Goal: Complete application form: Complete application form

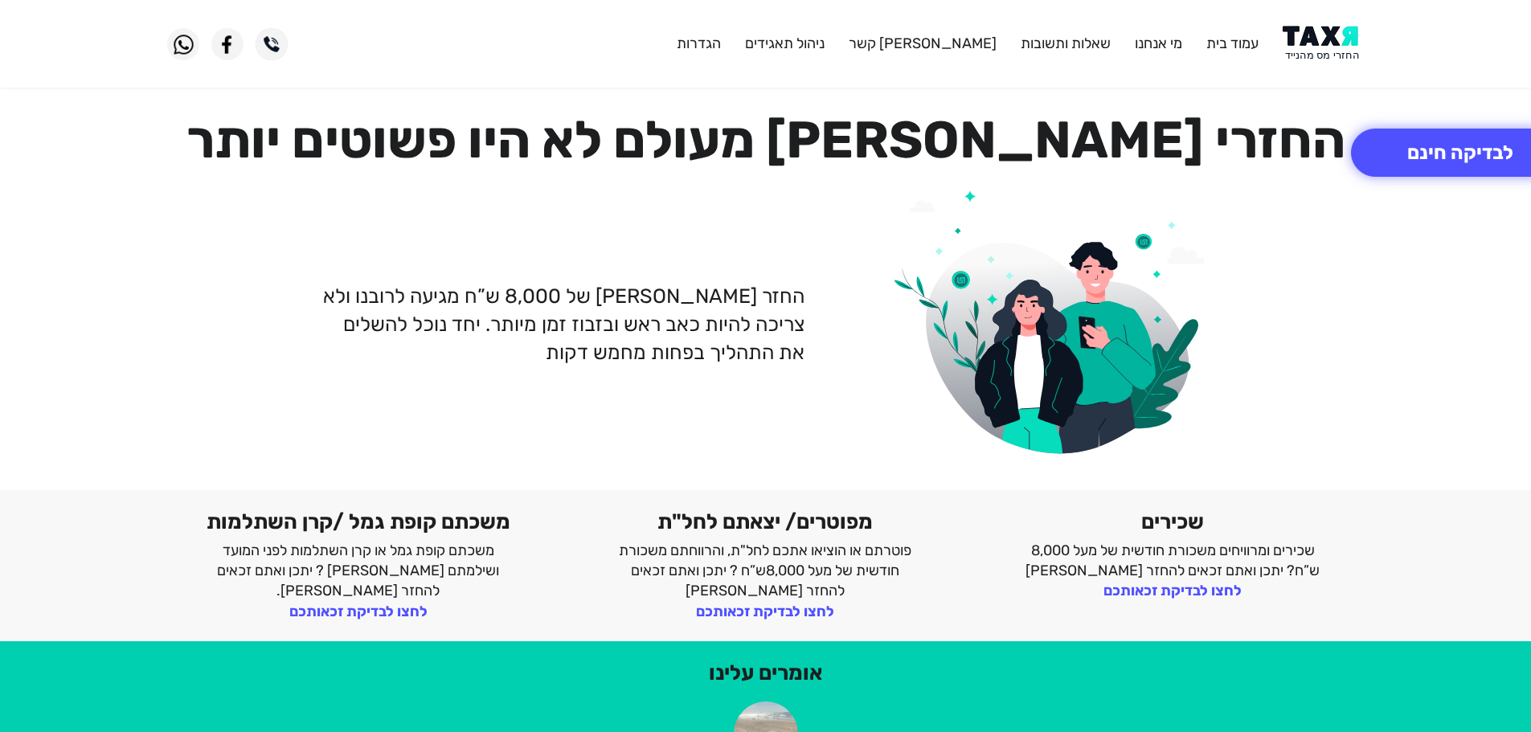
click at [1323, 56] on img at bounding box center [1323, 44] width 81 height 36
click at [1319, 52] on img at bounding box center [1323, 44] width 81 height 36
click at [1452, 154] on button "לבדיקה חינם" at bounding box center [1460, 153] width 219 height 48
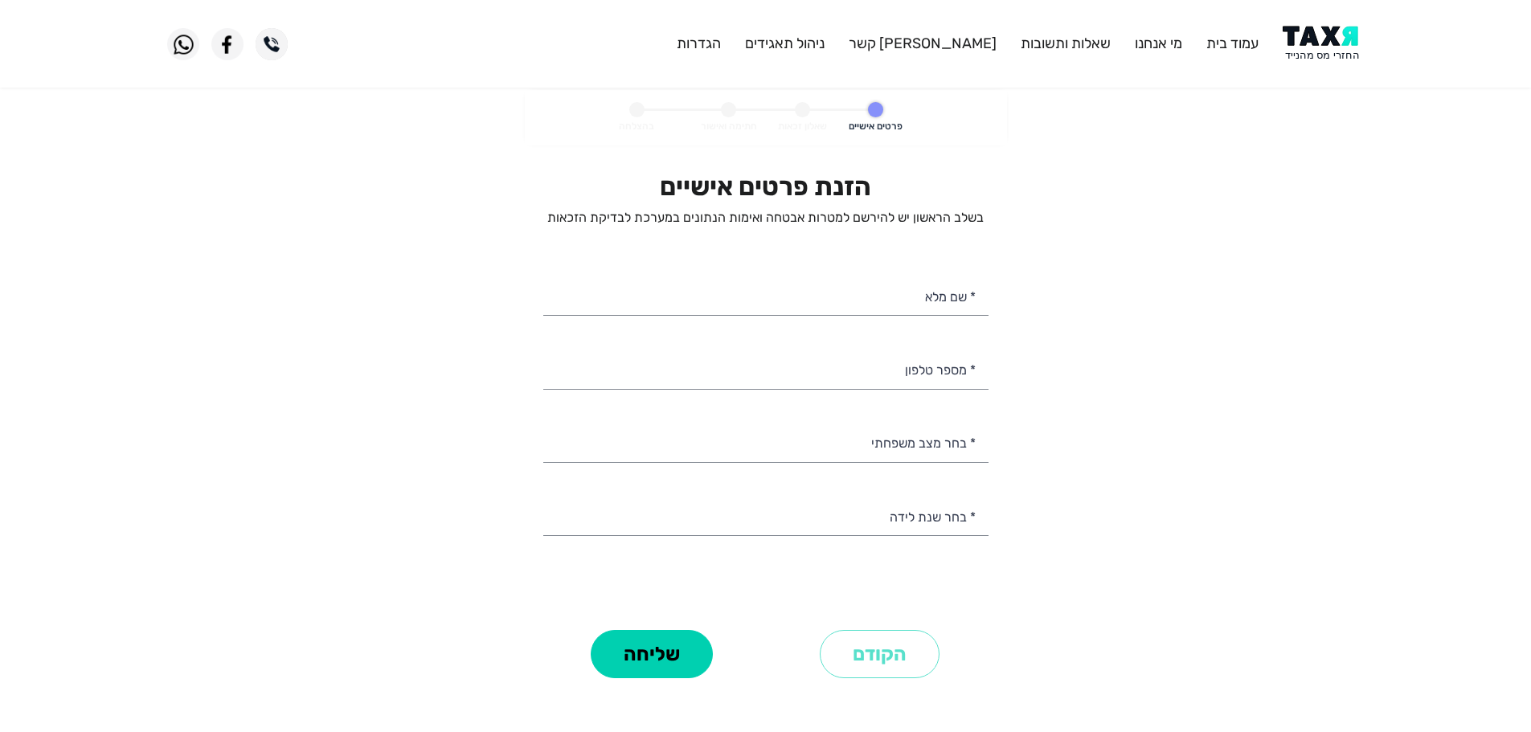
select select
click at [949, 371] on input "* מספר טלפון" at bounding box center [765, 368] width 445 height 41
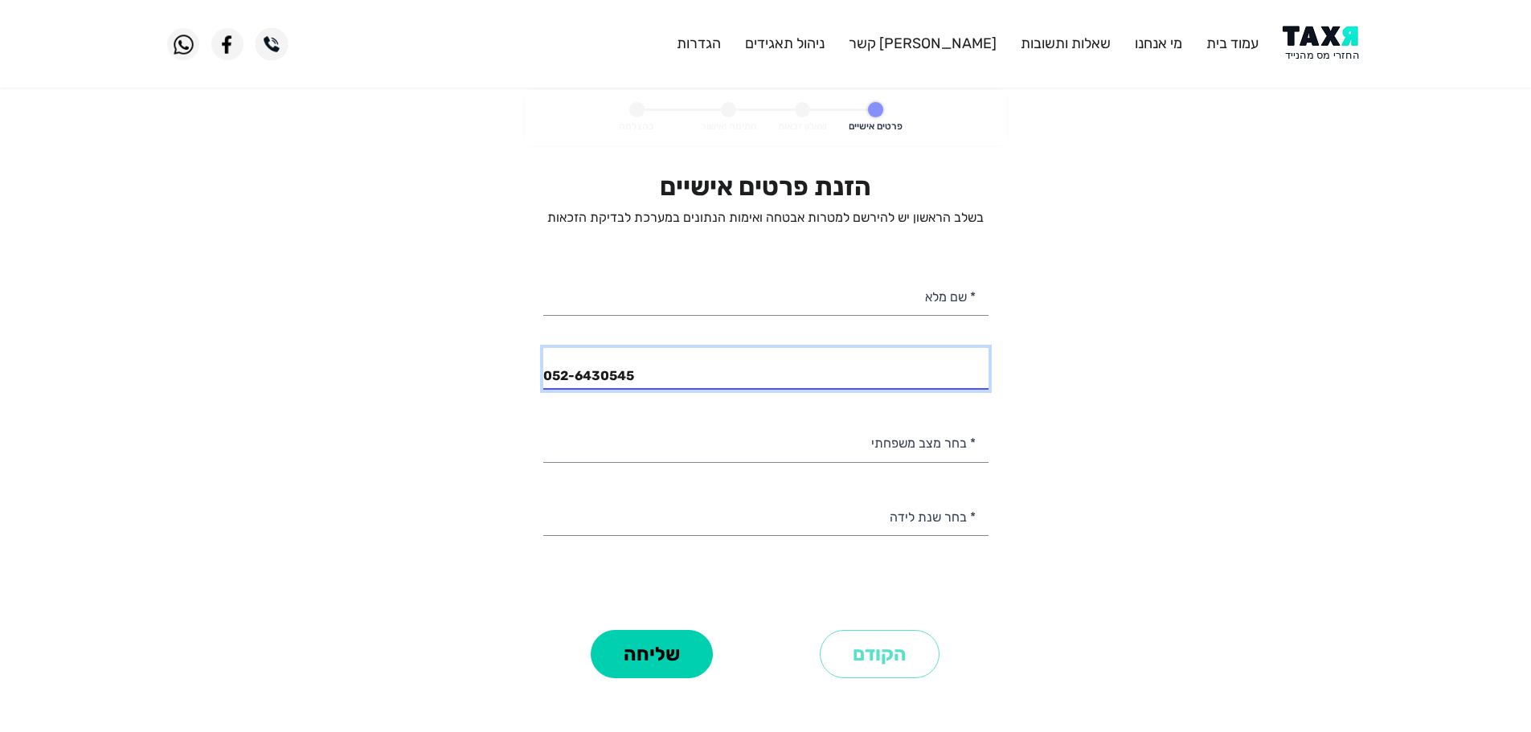
type input "052-6430545"
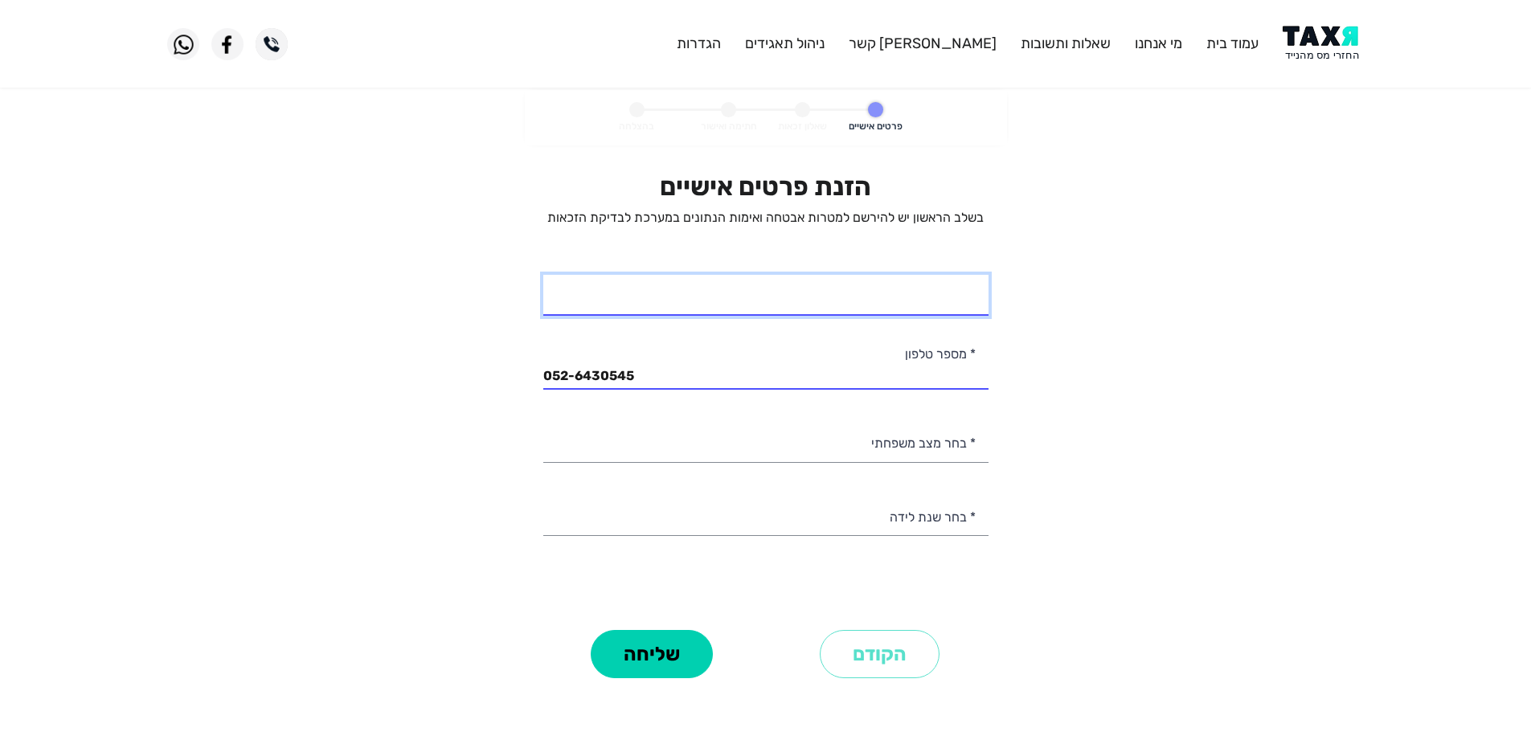
click at [947, 286] on input "* שם מלא" at bounding box center [765, 295] width 445 height 41
type input "[PERSON_NAME]"
click at [915, 305] on input "[PERSON_NAME]" at bounding box center [765, 295] width 445 height 41
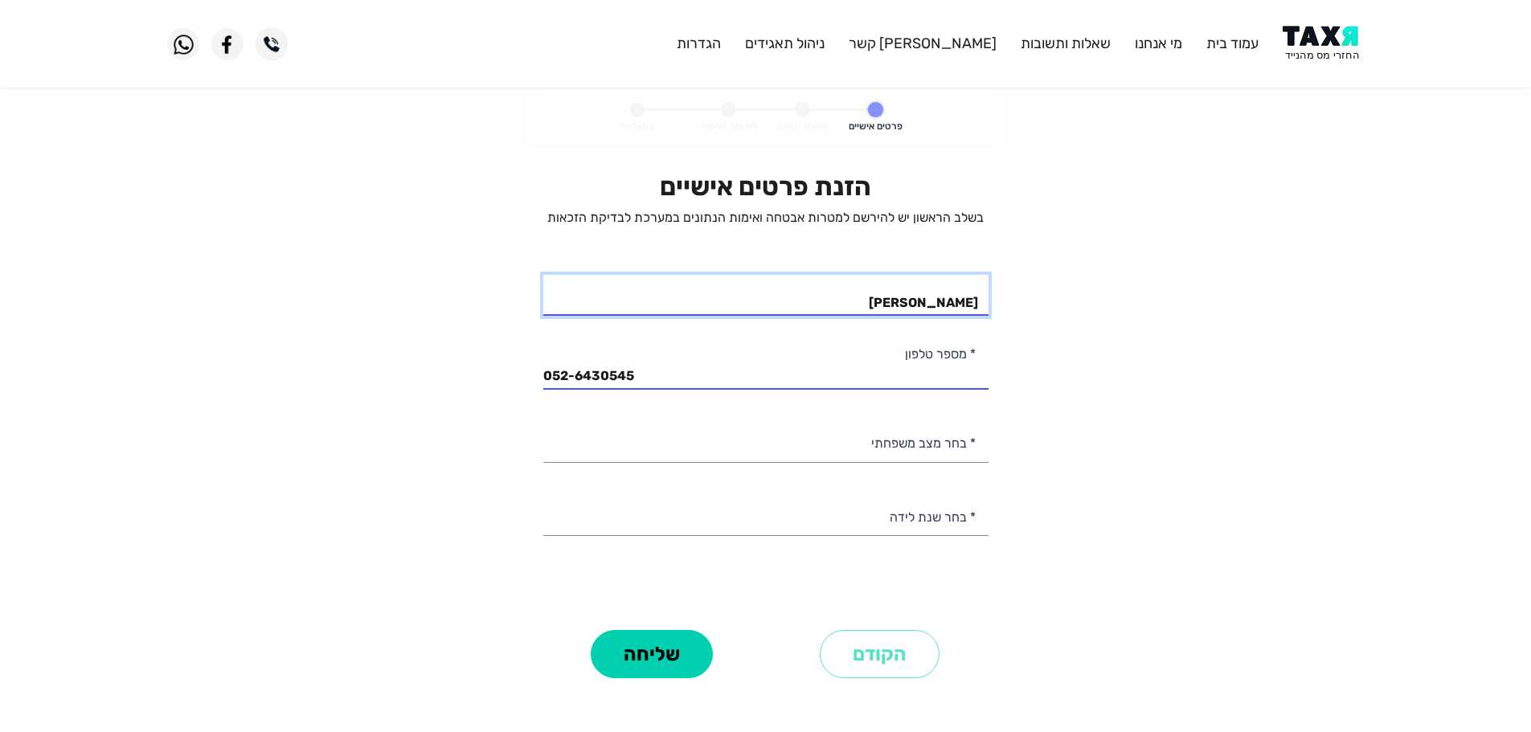
type input "[PERSON_NAME]"
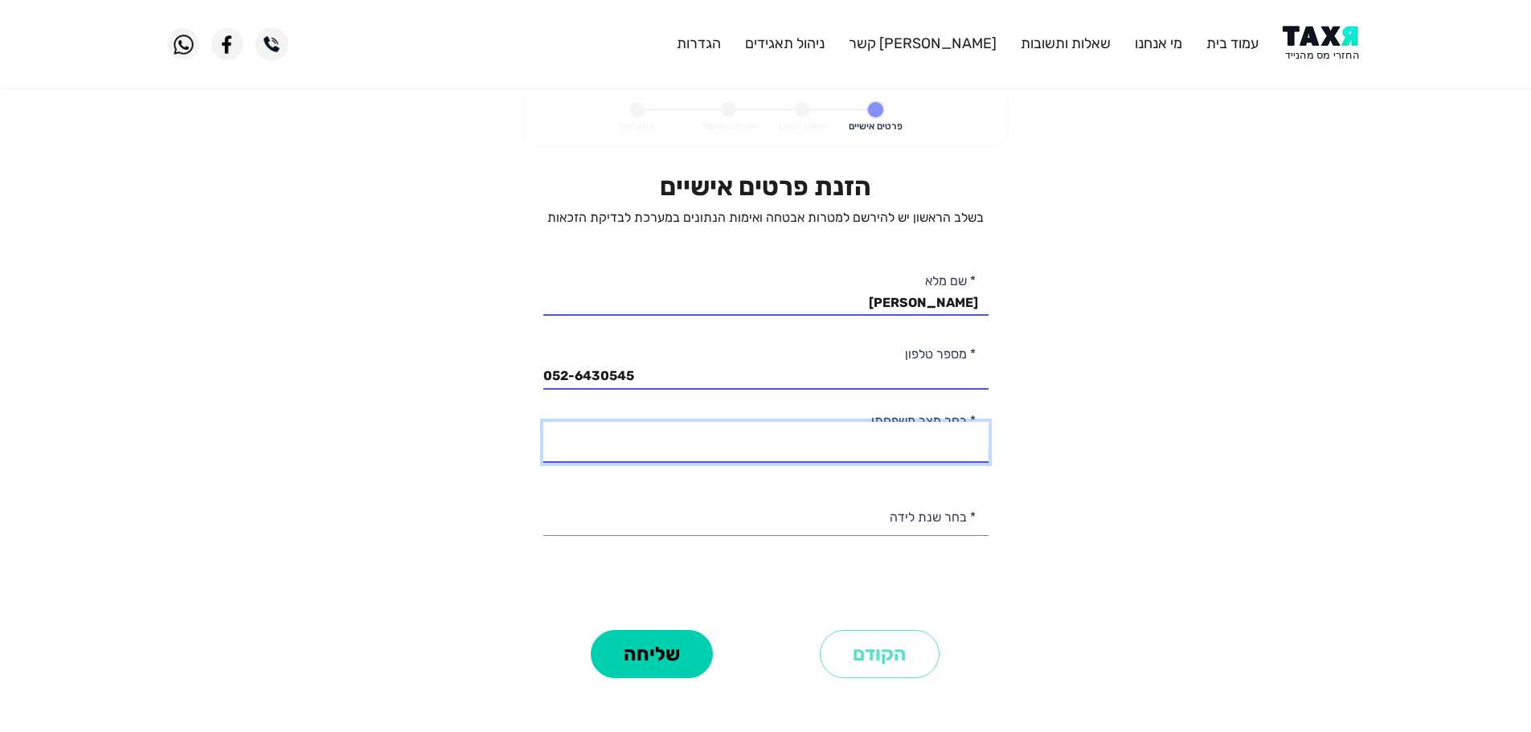
click at [930, 454] on select "רווק/ה נשוי/[PERSON_NAME]/ה אלמן/נה" at bounding box center [765, 442] width 445 height 41
select select "2: Married"
click at [543, 422] on select "רווק/ה נשוי/[PERSON_NAME]/ה אלמן/נה" at bounding box center [765, 442] width 445 height 41
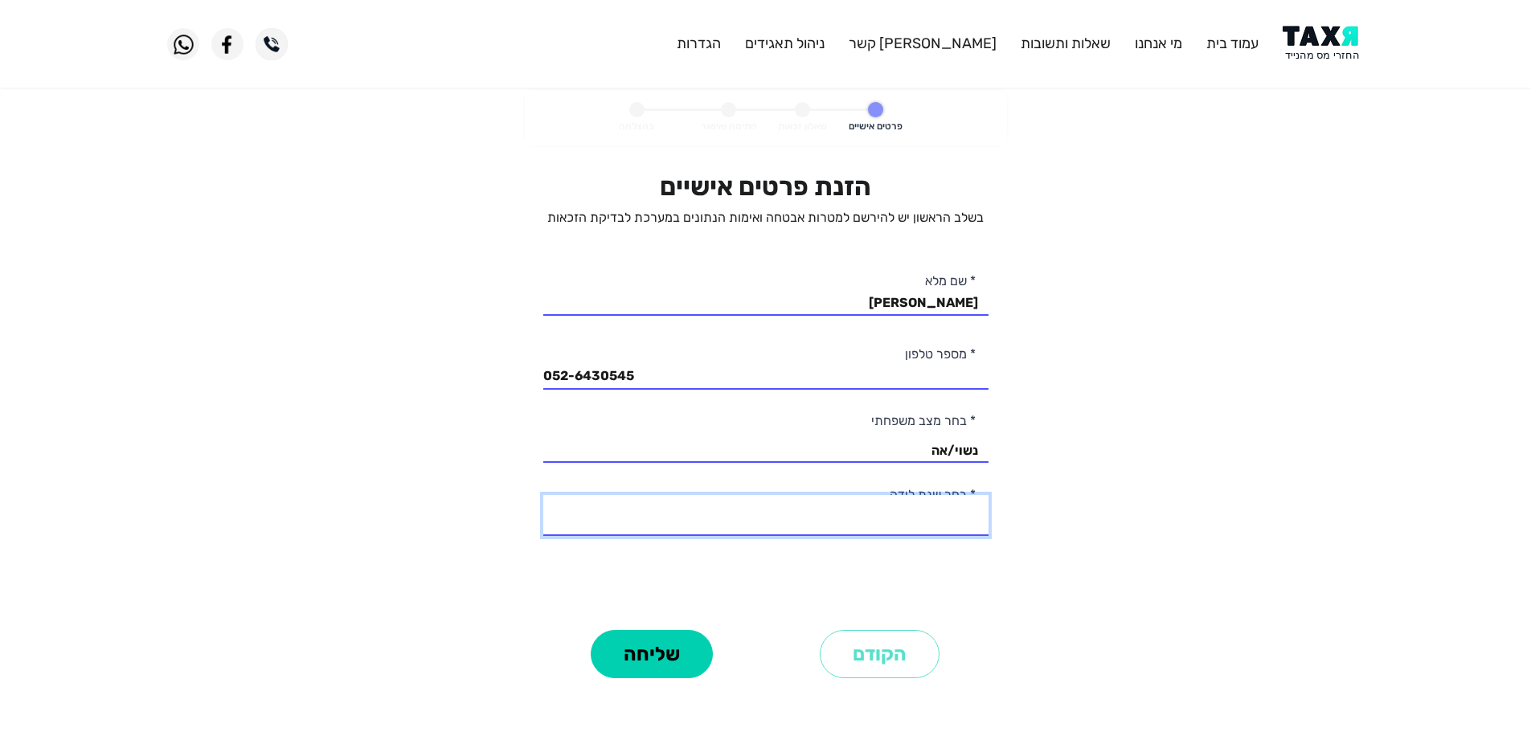
click at [935, 518] on select "2003 2002 2001 2000 1999 1998 1997 1996 1995 1994 1993 1992 1991 1990 1989 1988…" at bounding box center [765, 515] width 445 height 41
select select "5: 1999"
click at [543, 495] on select "2003 2002 2001 2000 1999 1998 1997 1996 1995 1994 1993 1992 1991 1990 1989 1988…" at bounding box center [765, 515] width 445 height 41
click at [697, 666] on button "שליחה" at bounding box center [652, 654] width 122 height 48
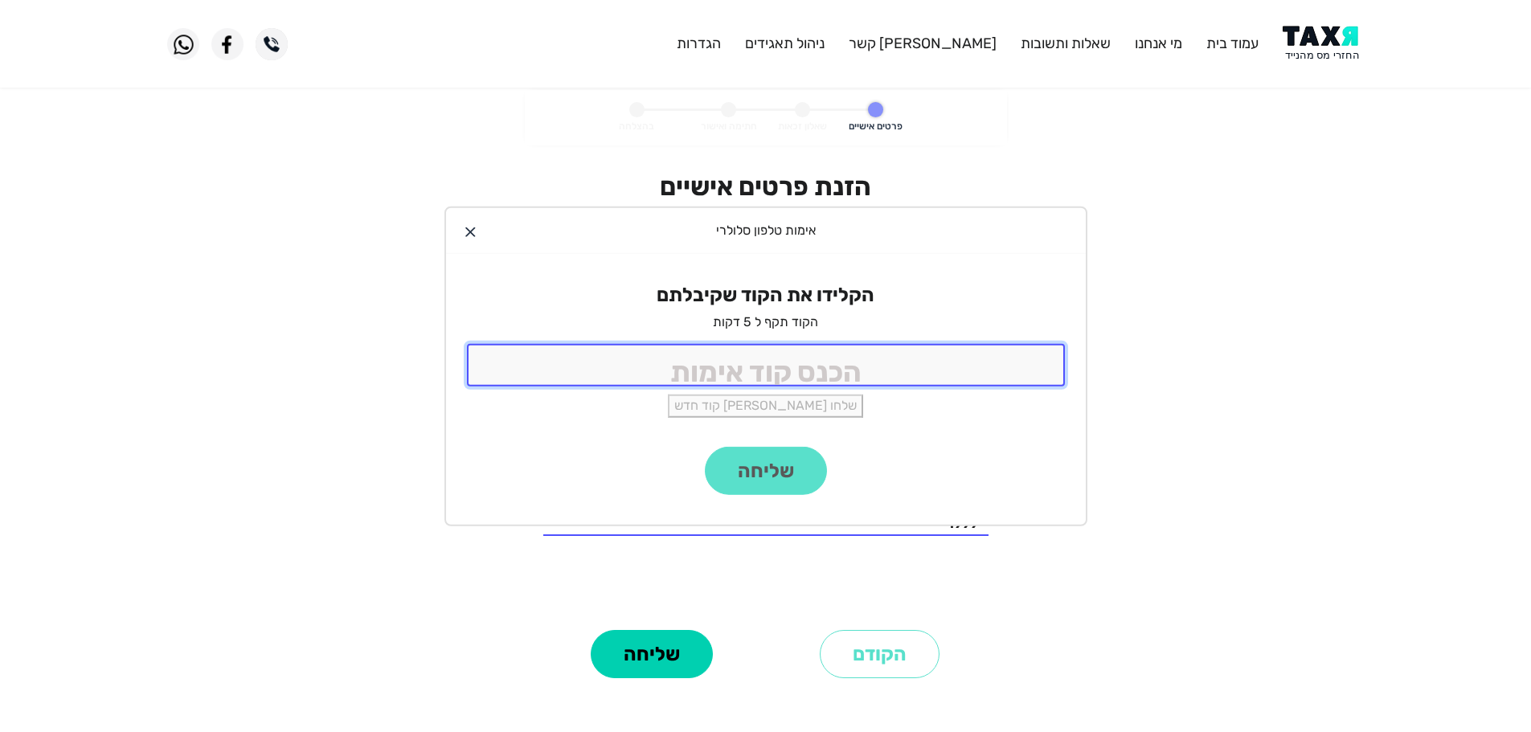
click at [829, 376] on input "tel" at bounding box center [766, 365] width 598 height 43
type input "9988"
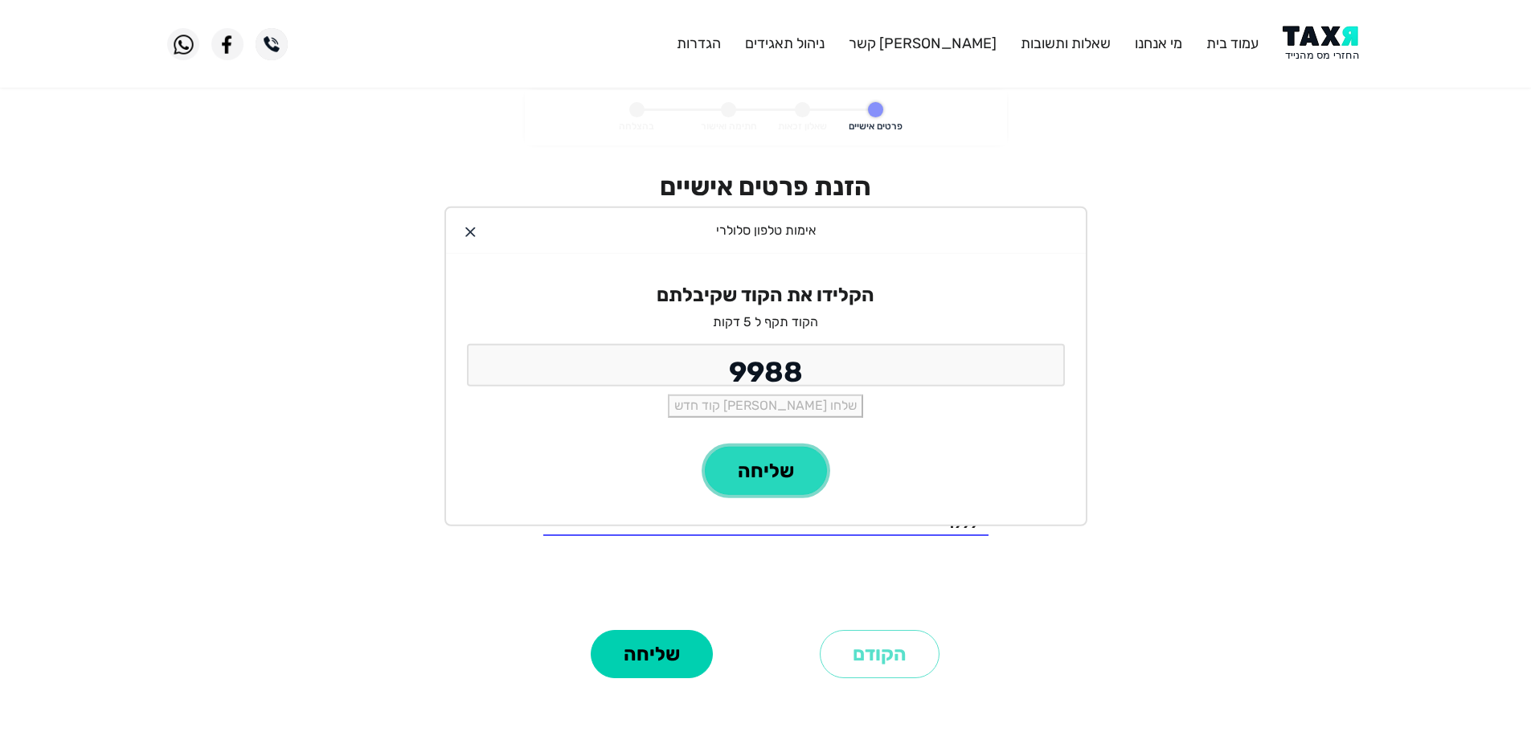
click at [773, 477] on button "שליחה" at bounding box center [766, 471] width 122 height 48
